Goal: Information Seeking & Learning: Learn about a topic

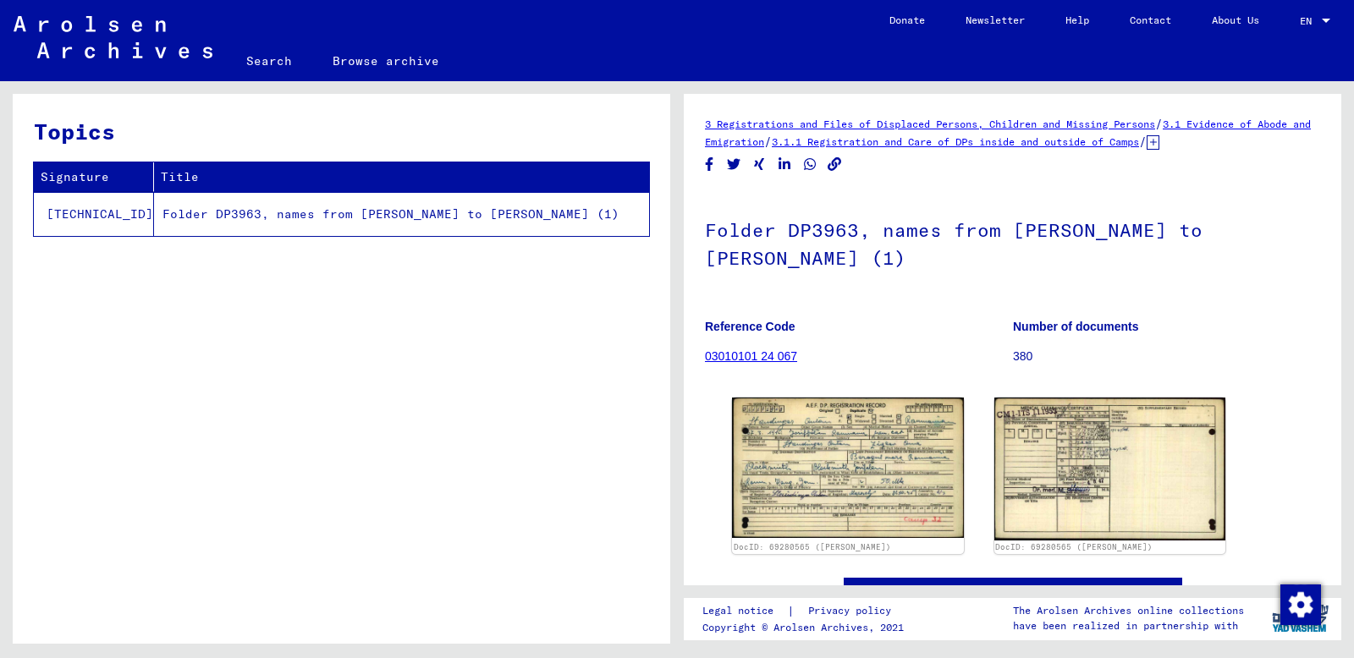
click at [785, 363] on link "03010101 24 067" at bounding box center [751, 357] width 92 height 14
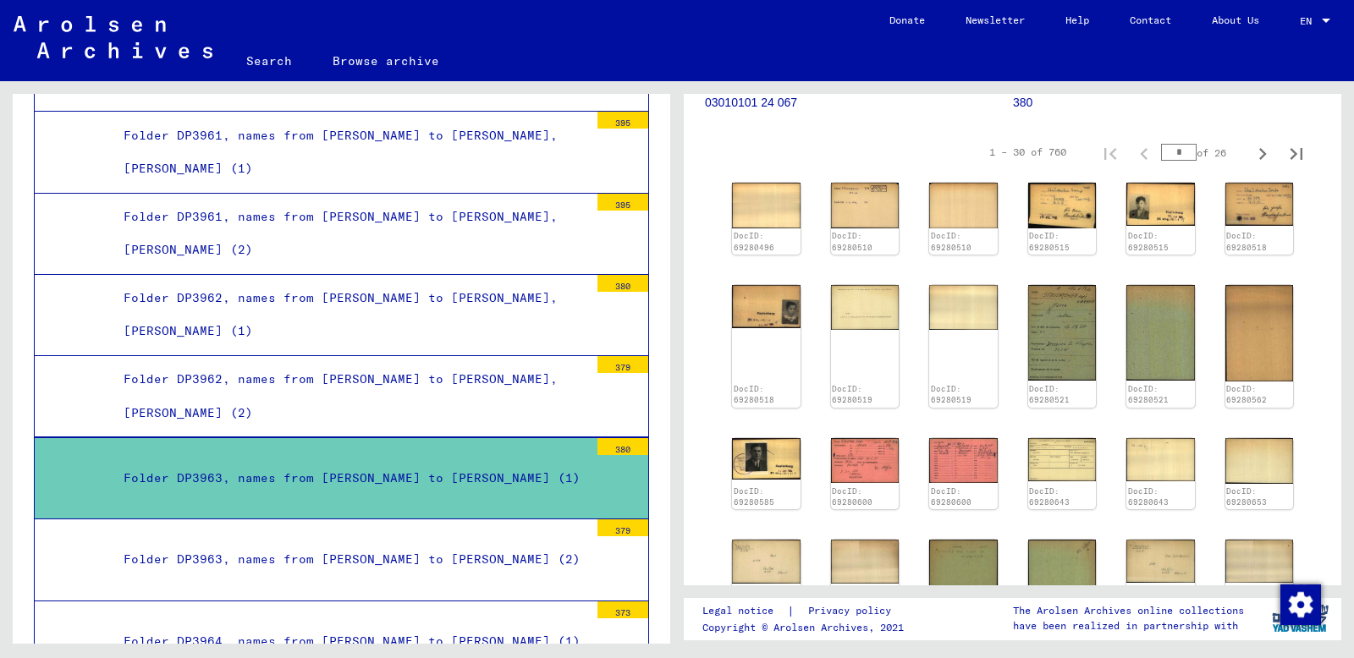
scroll to position [259, 0]
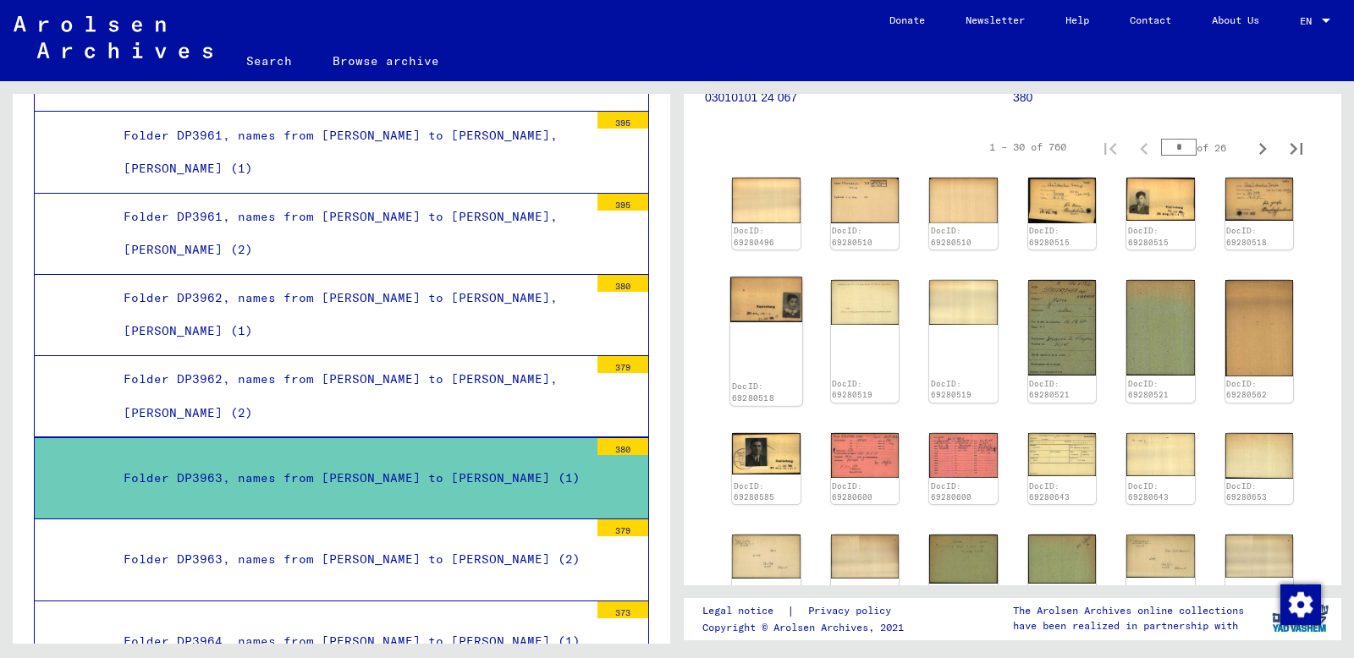
click at [764, 322] on img at bounding box center [766, 300] width 72 height 46
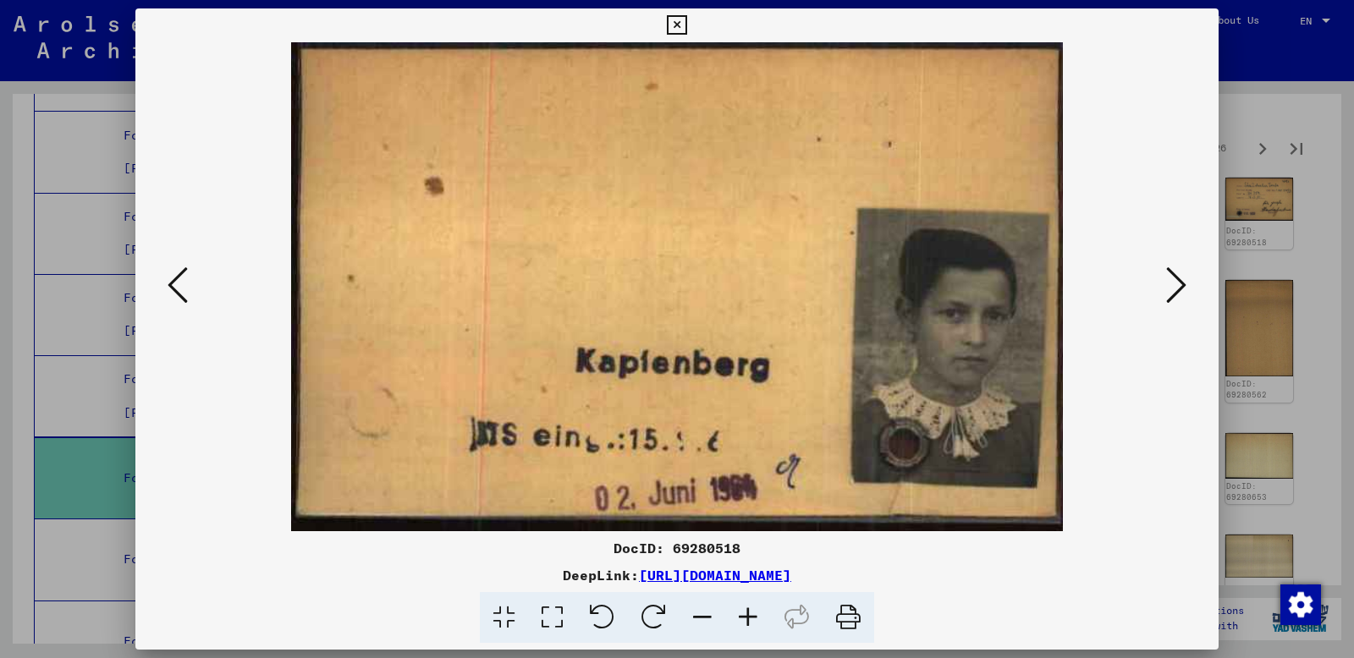
click at [183, 278] on icon at bounding box center [178, 285] width 20 height 41
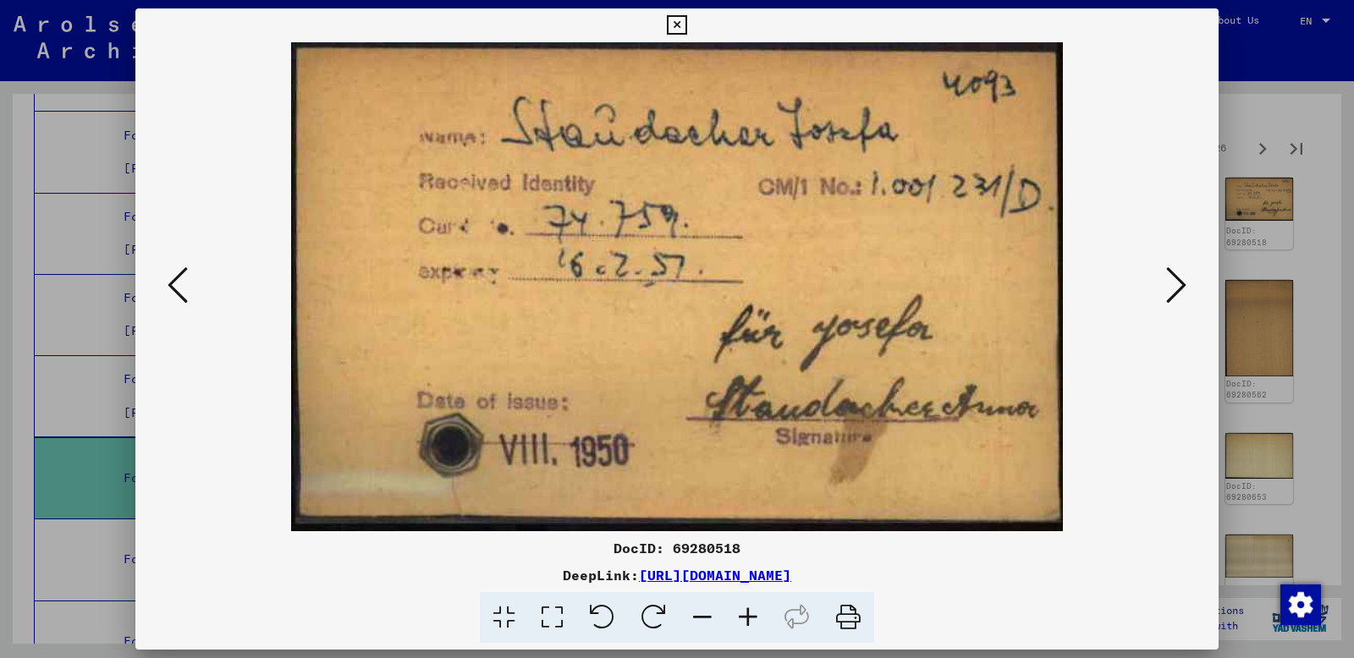
click at [183, 278] on icon at bounding box center [178, 285] width 20 height 41
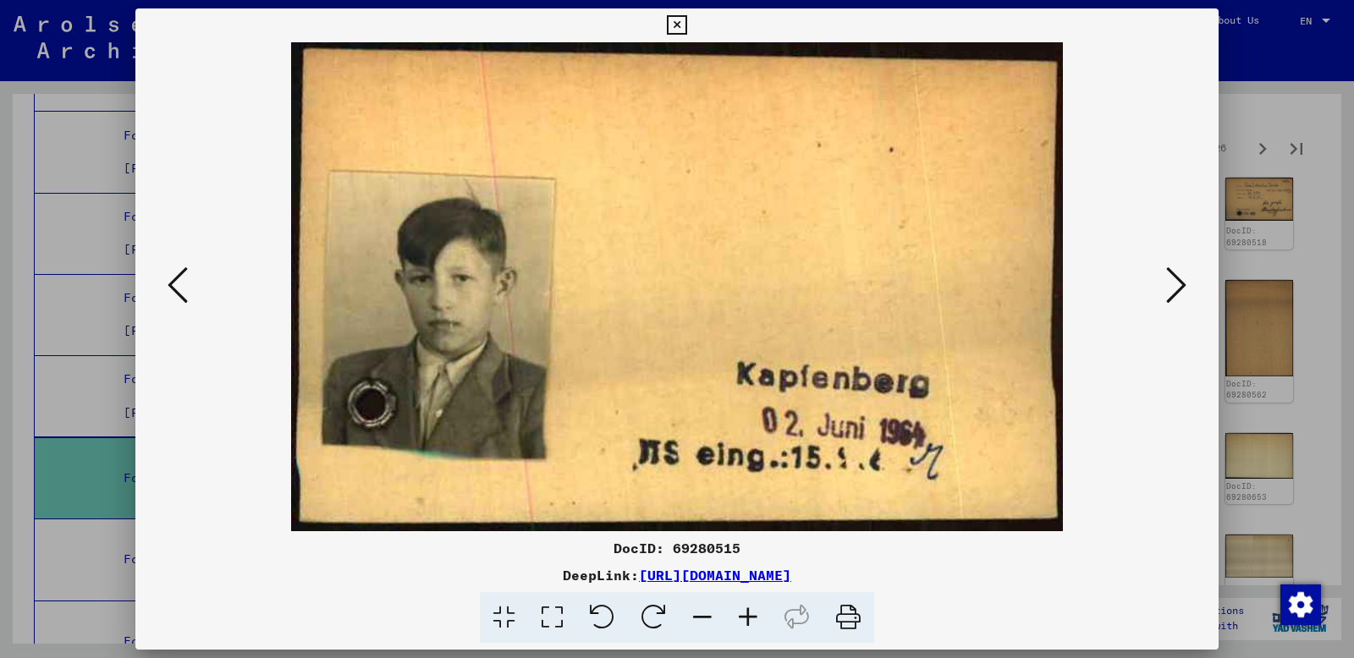
click at [183, 278] on icon at bounding box center [178, 285] width 20 height 41
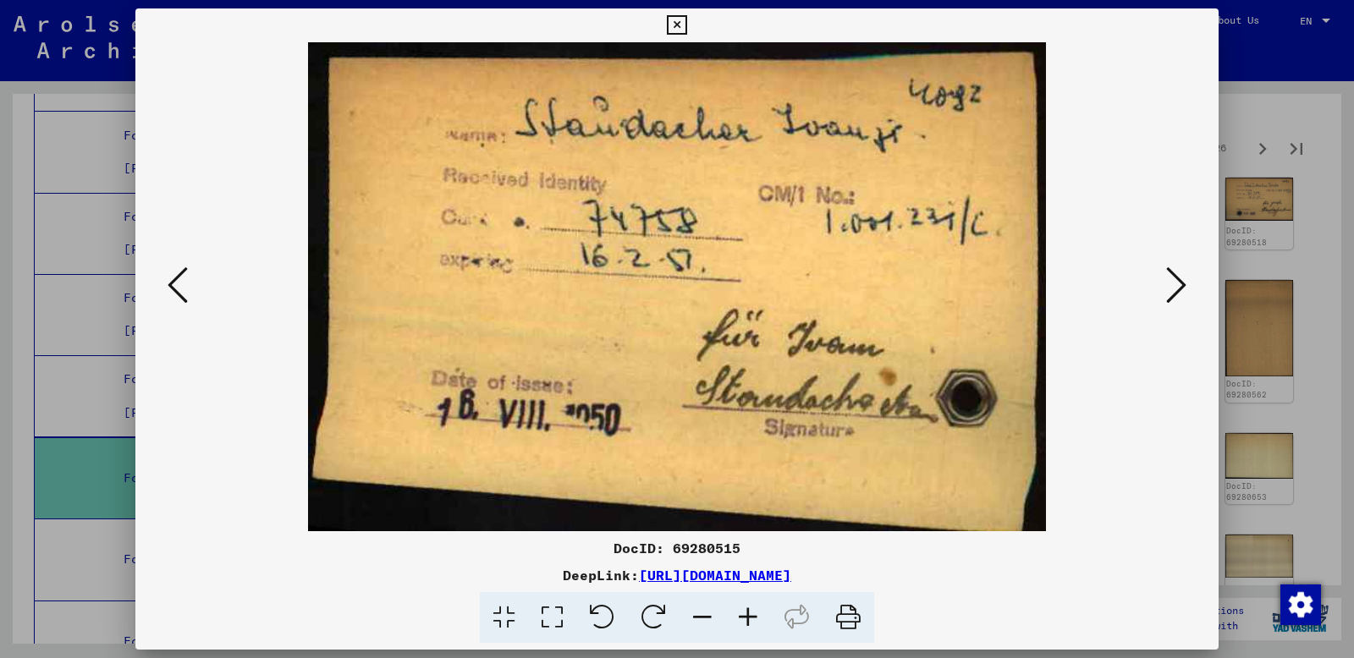
click at [183, 278] on icon at bounding box center [178, 285] width 20 height 41
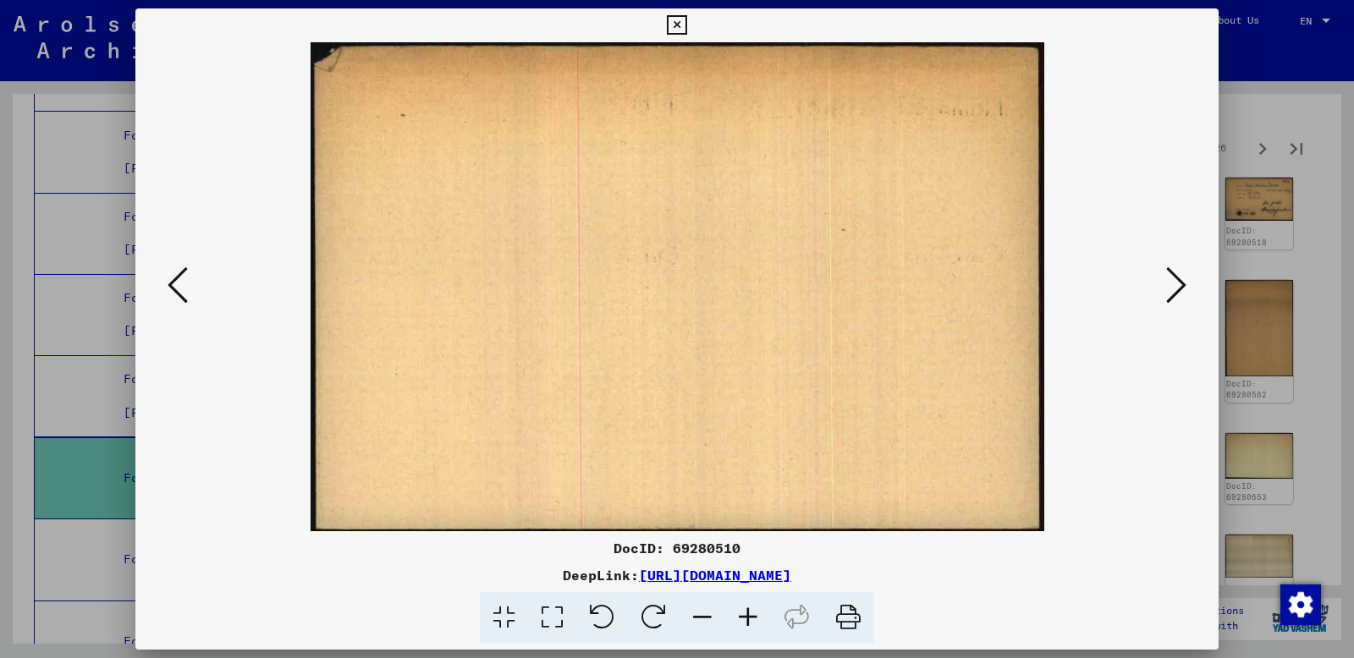
click at [1171, 278] on icon at bounding box center [1176, 285] width 20 height 41
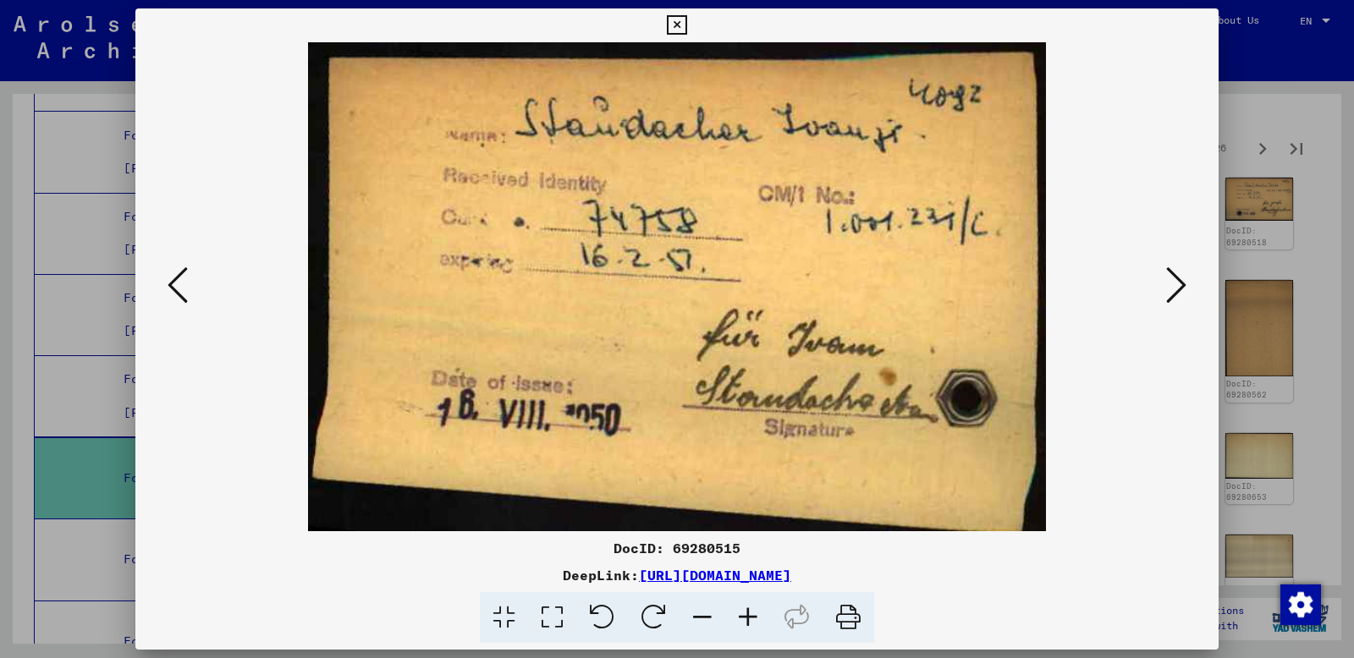
click at [188, 284] on icon at bounding box center [178, 285] width 20 height 41
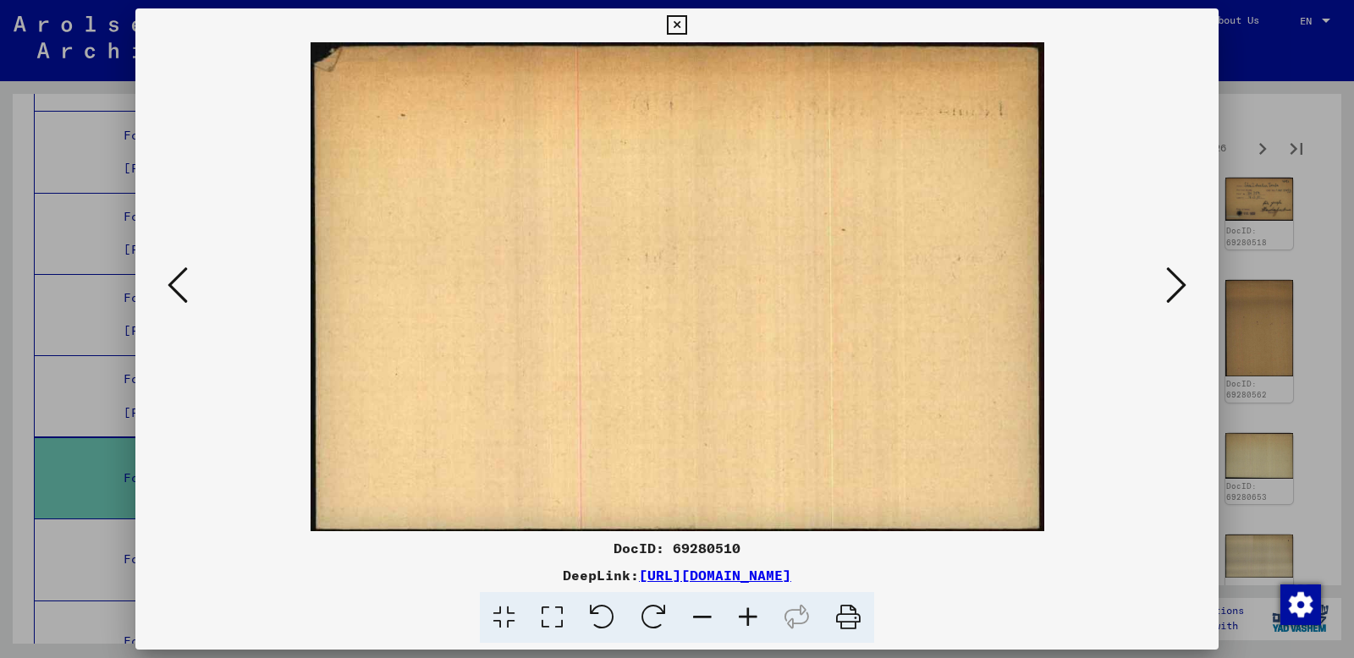
click at [188, 284] on icon at bounding box center [178, 285] width 20 height 41
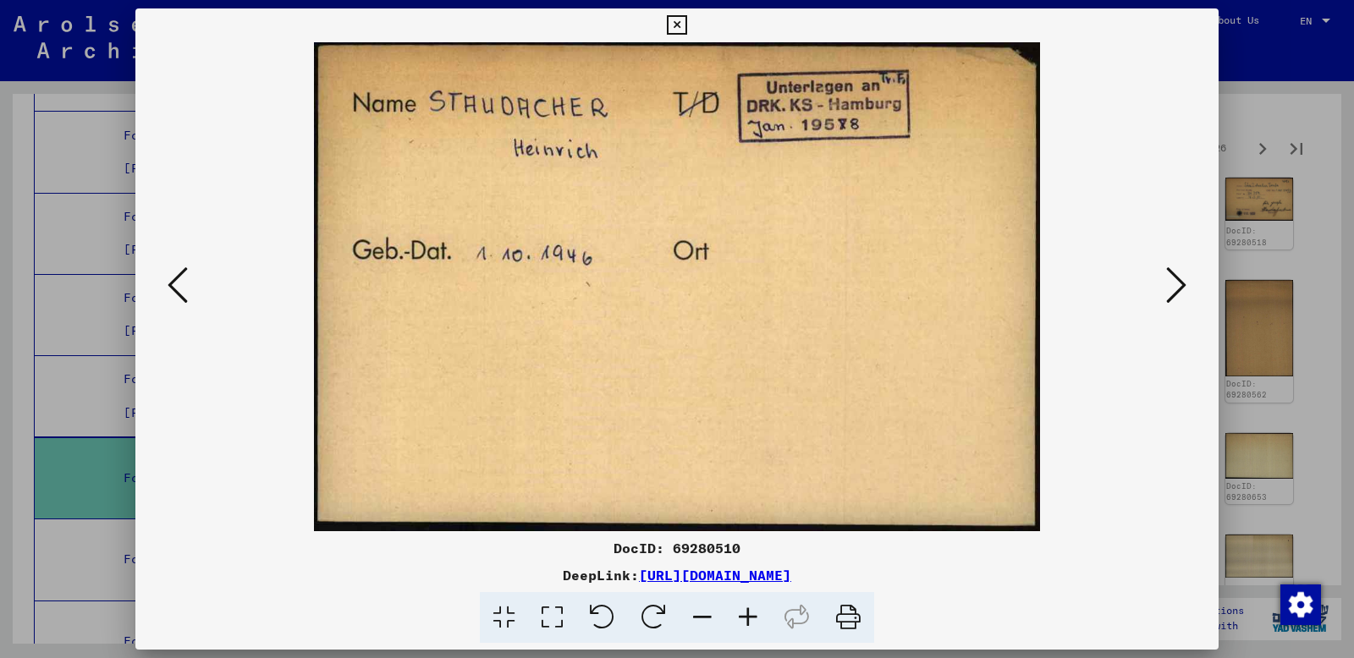
click at [188, 284] on icon at bounding box center [178, 285] width 20 height 41
